Goal: Navigation & Orientation: Find specific page/section

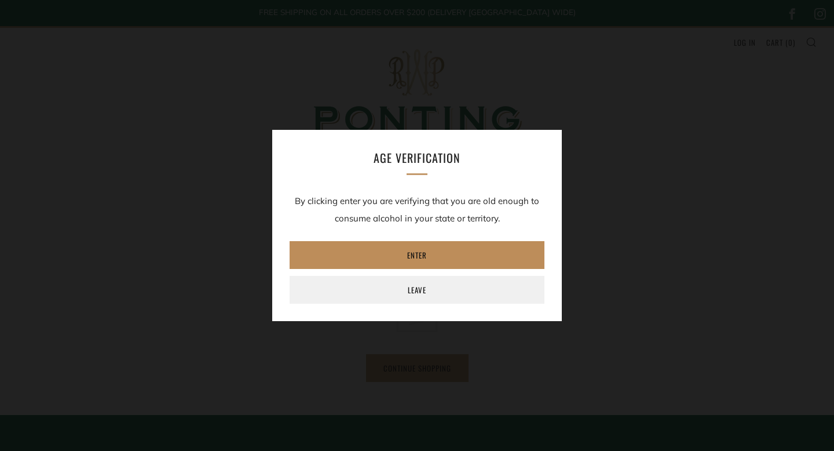
click at [323, 254] on link "Enter" at bounding box center [417, 255] width 255 height 28
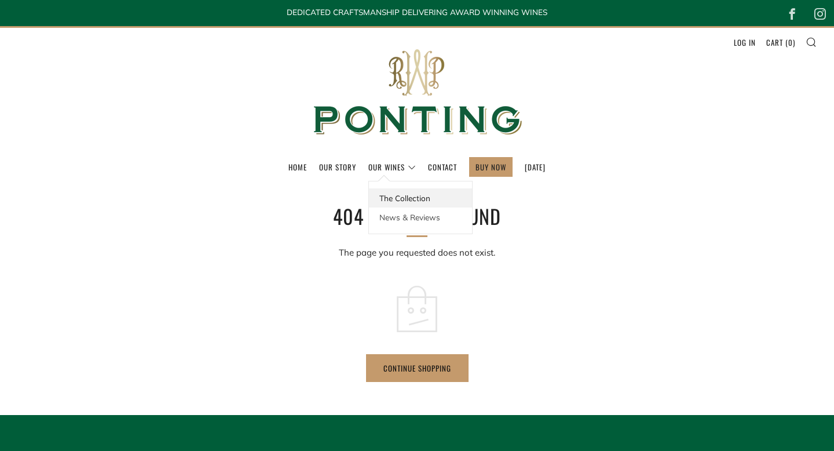
click at [384, 198] on link "The Collection" at bounding box center [420, 197] width 103 height 19
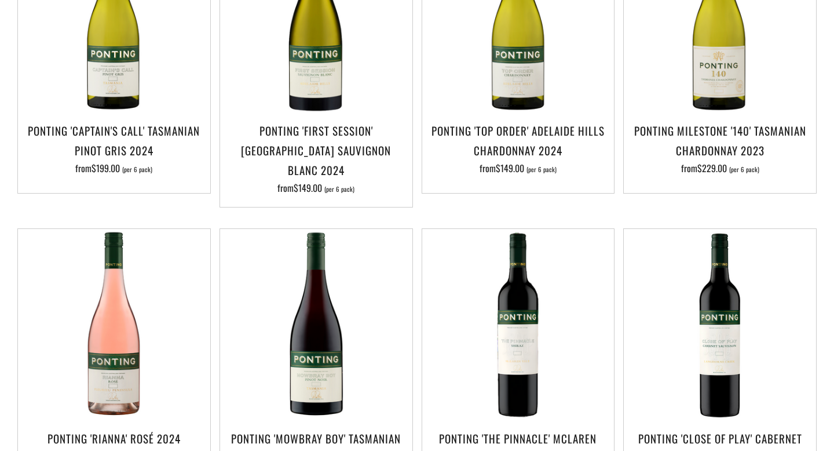
scroll to position [631, 0]
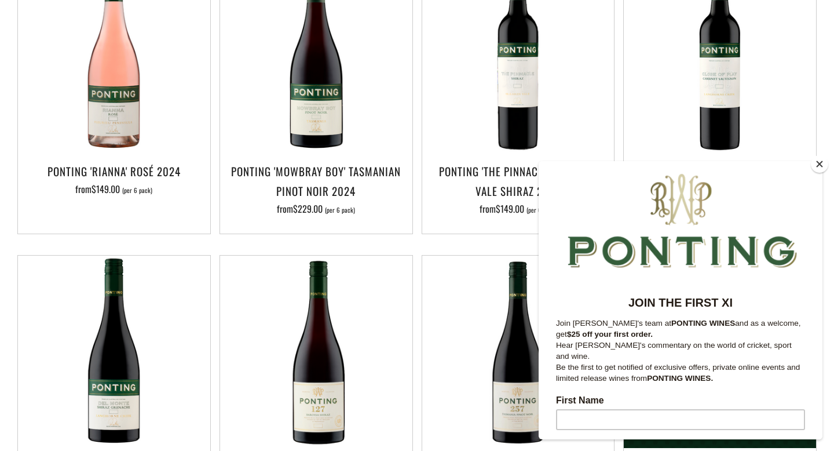
click at [819, 159] on button "Close" at bounding box center [819, 163] width 17 height 17
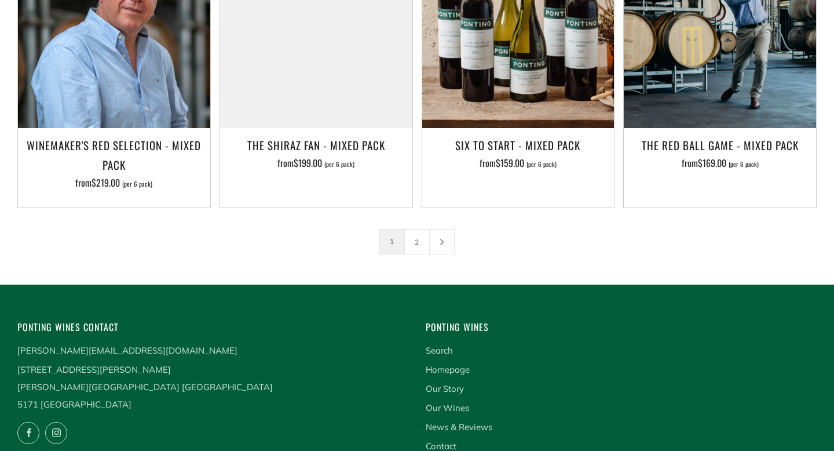
scroll to position [1954, 0]
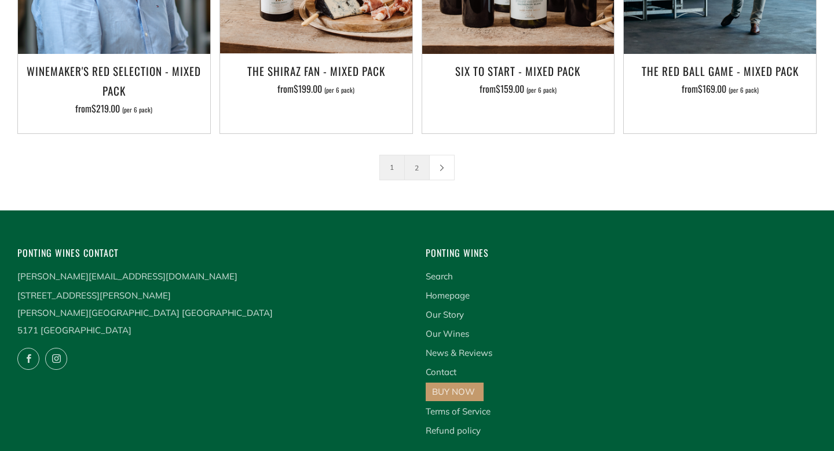
click at [414, 155] on link "2" at bounding box center [417, 167] width 24 height 24
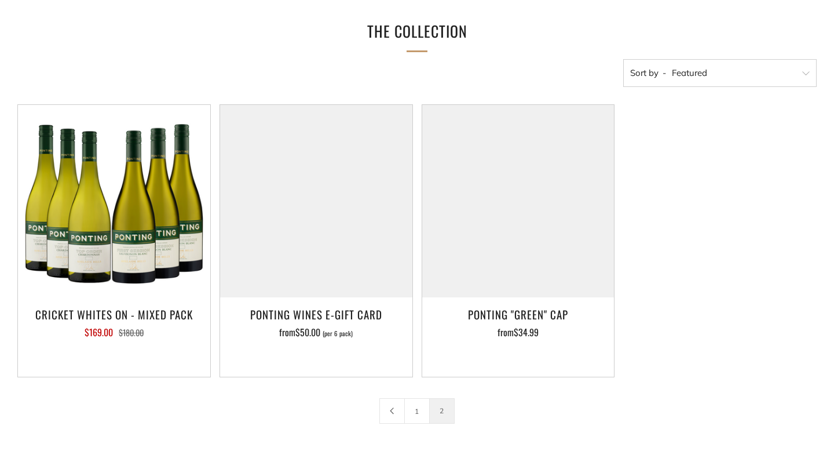
scroll to position [186, 0]
